Goal: Task Accomplishment & Management: Use online tool/utility

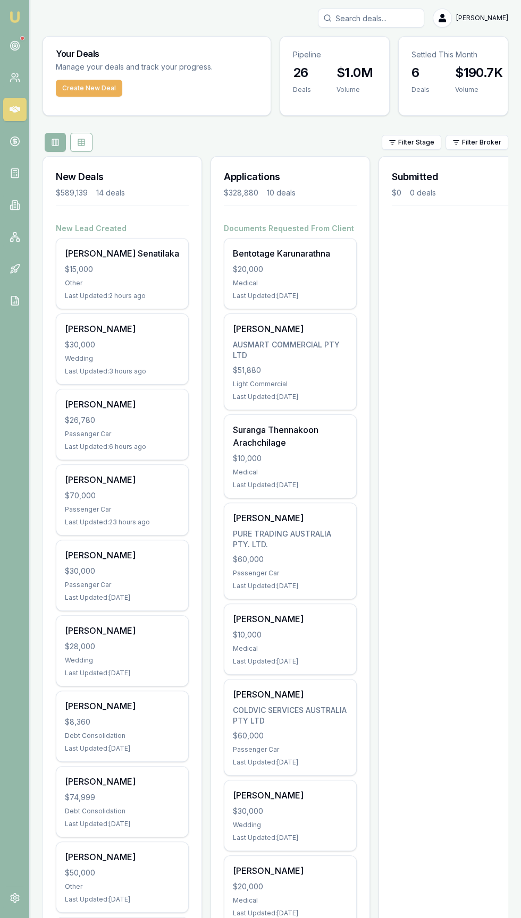
click at [22, 38] on div at bounding box center [22, 38] width 4 height 4
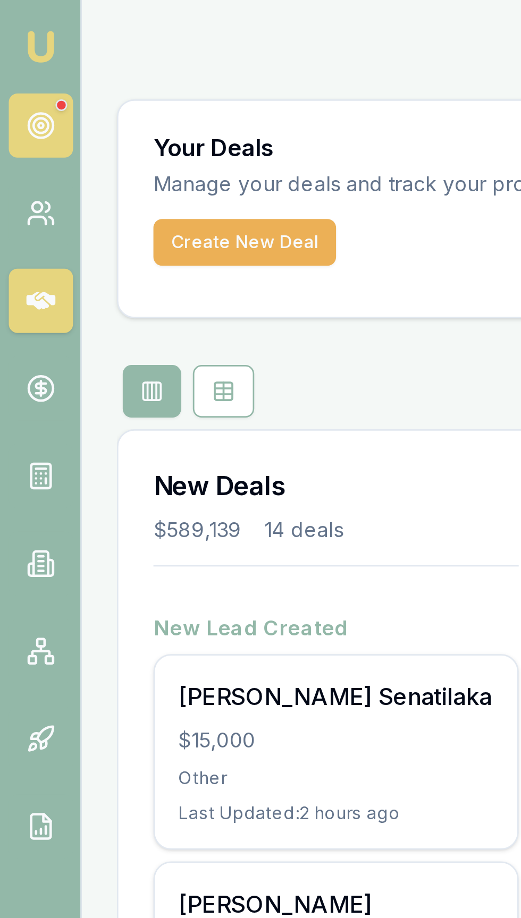
click at [20, 52] on link at bounding box center [14, 45] width 23 height 23
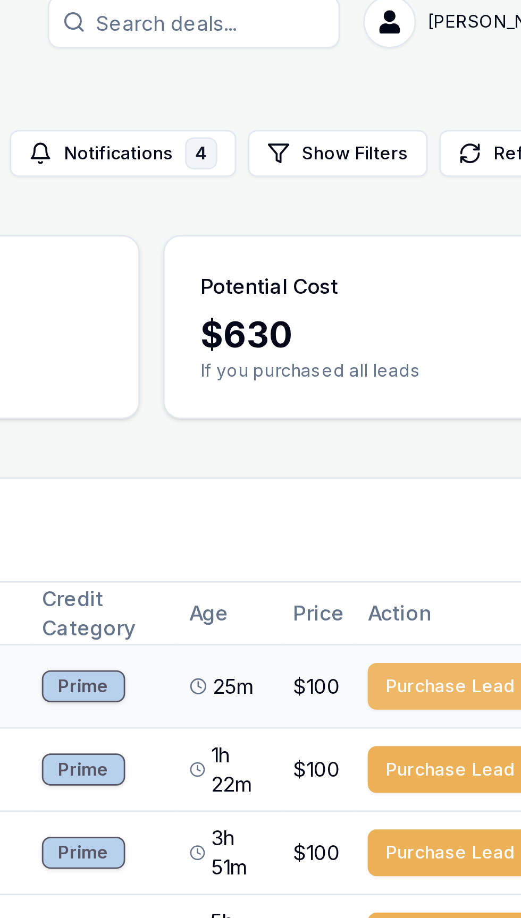
click at [476, 259] on button "Purchase Lead" at bounding box center [464, 259] width 60 height 17
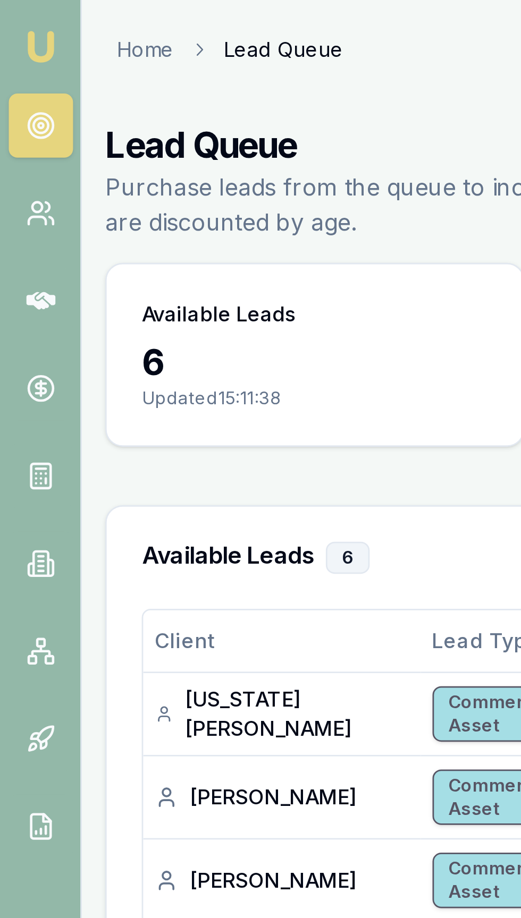
click at [13, 19] on img at bounding box center [14, 17] width 13 height 13
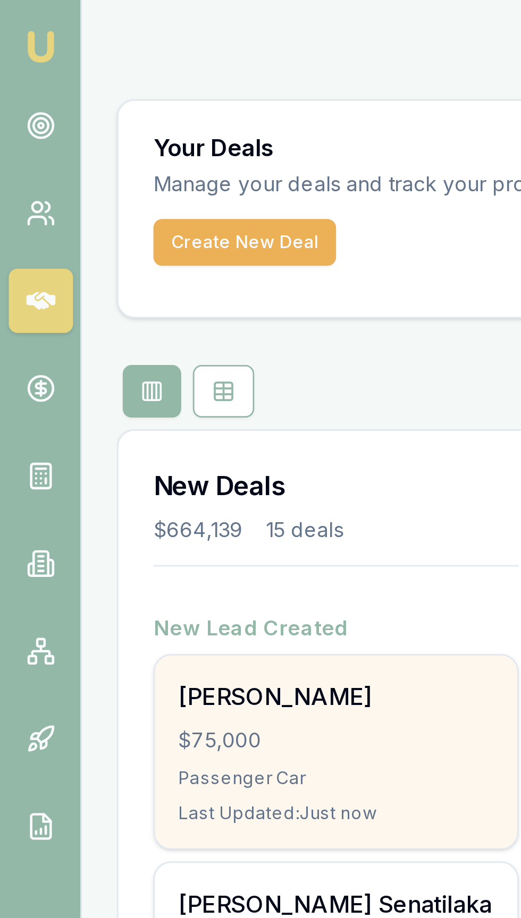
click at [150, 280] on div "Passenger Car" at bounding box center [122, 283] width 115 height 8
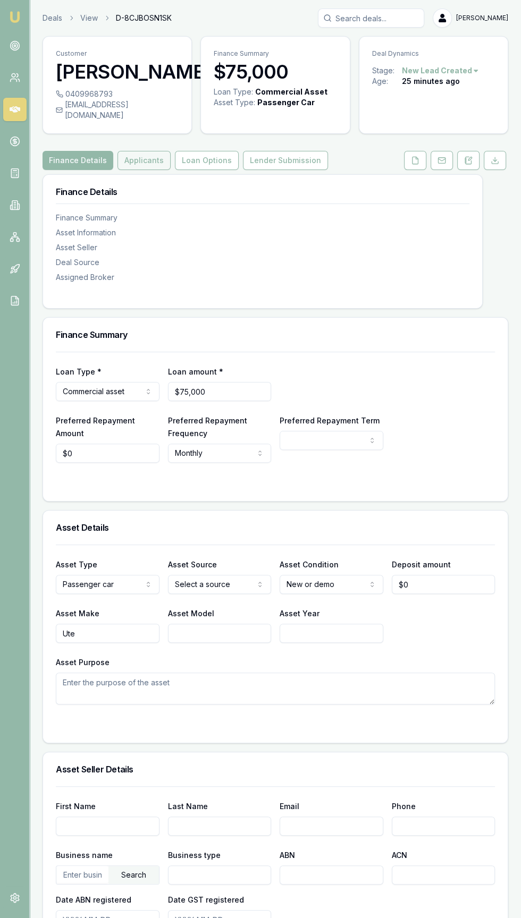
click at [129, 170] on button "Applicants" at bounding box center [143, 160] width 53 height 19
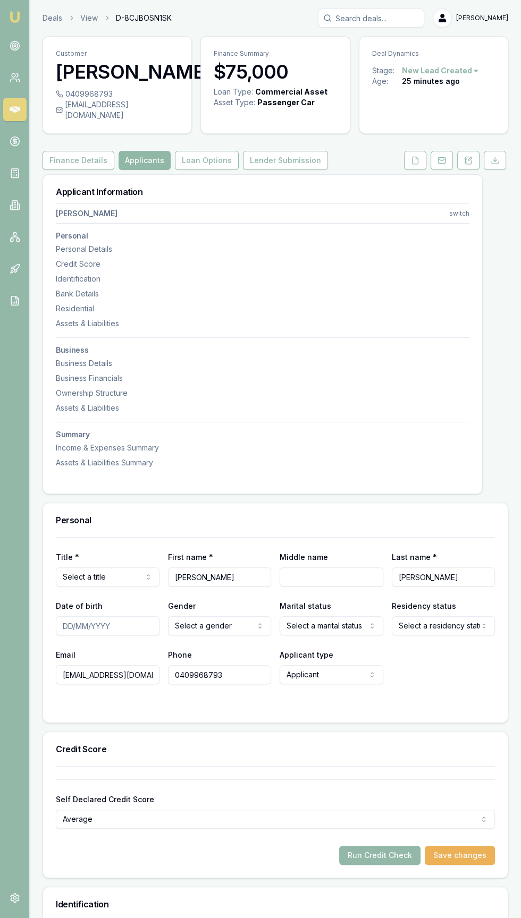
click at [125, 170] on button "Applicants" at bounding box center [144, 160] width 52 height 19
